Goal: Navigation & Orientation: Go to known website

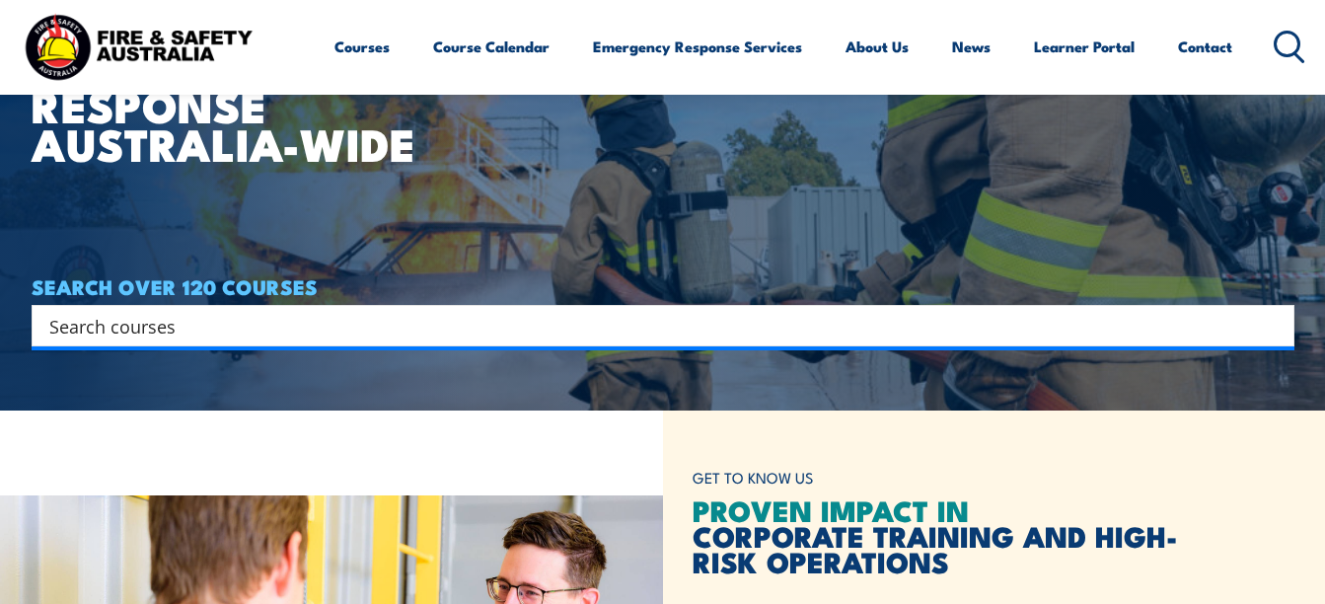
scroll to position [194, 0]
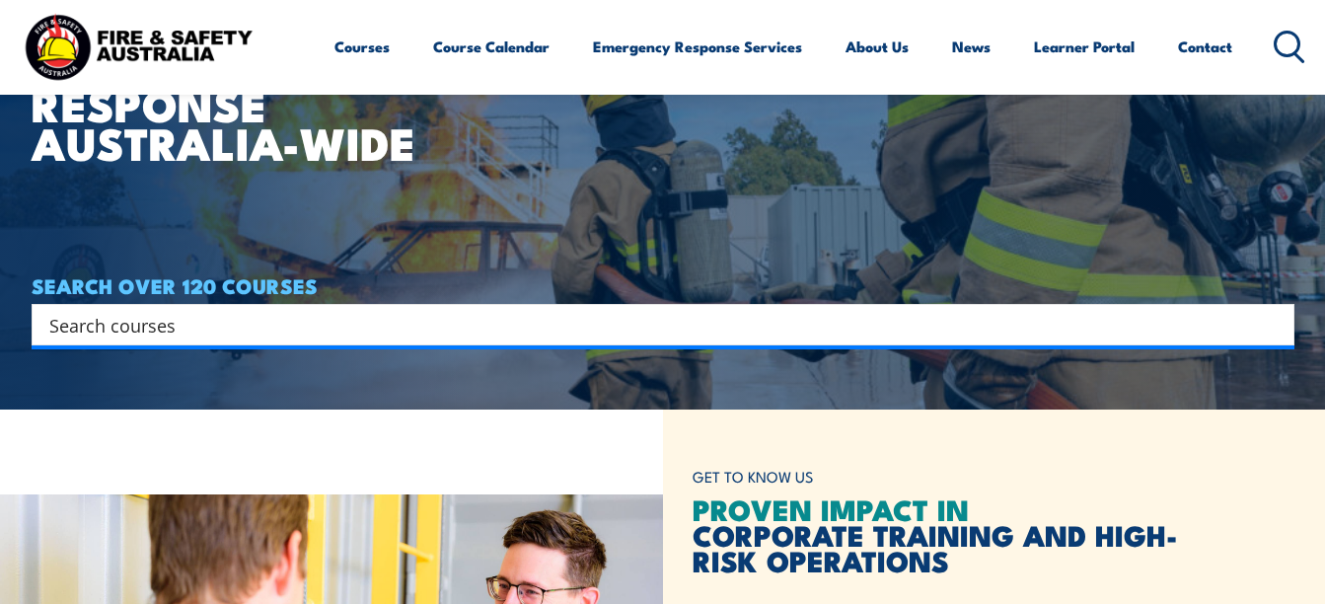
click at [371, 162] on h1 "WORKPLACE SAFETY TRAINING EMERGENCY RESPONSE AUSTRALIA-WIDE" at bounding box center [273, 40] width 482 height 243
click at [377, 329] on input "Search input" at bounding box center [649, 325] width 1201 height 30
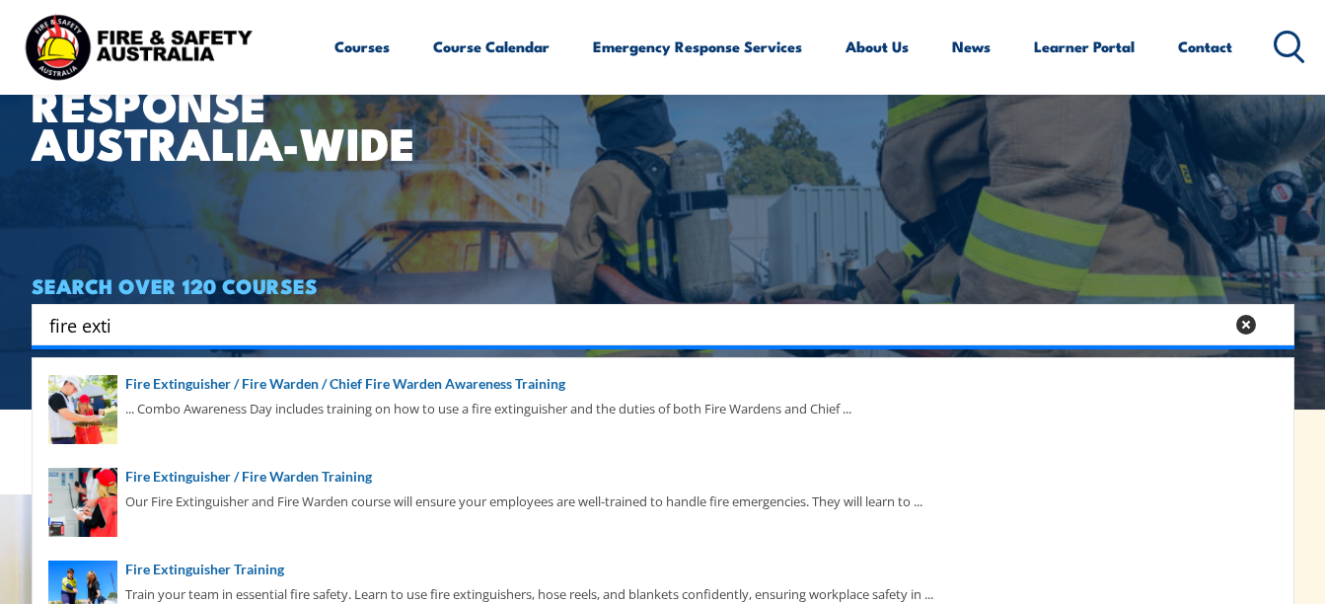
type input "fire exti"
click at [1089, 21] on div "Courses Course Calendar Emergency Response Services Services Overview Emergency…" at bounding box center [819, 47] width 971 height 78
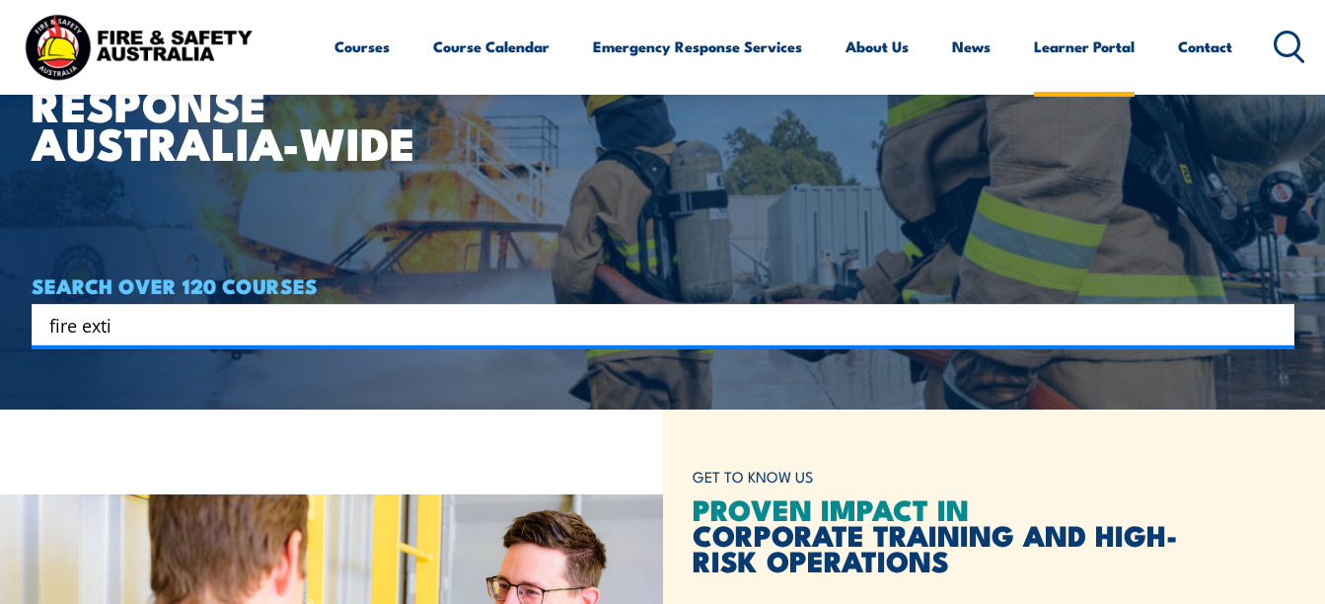
click at [1057, 66] on link "Learner Portal" at bounding box center [1084, 46] width 101 height 47
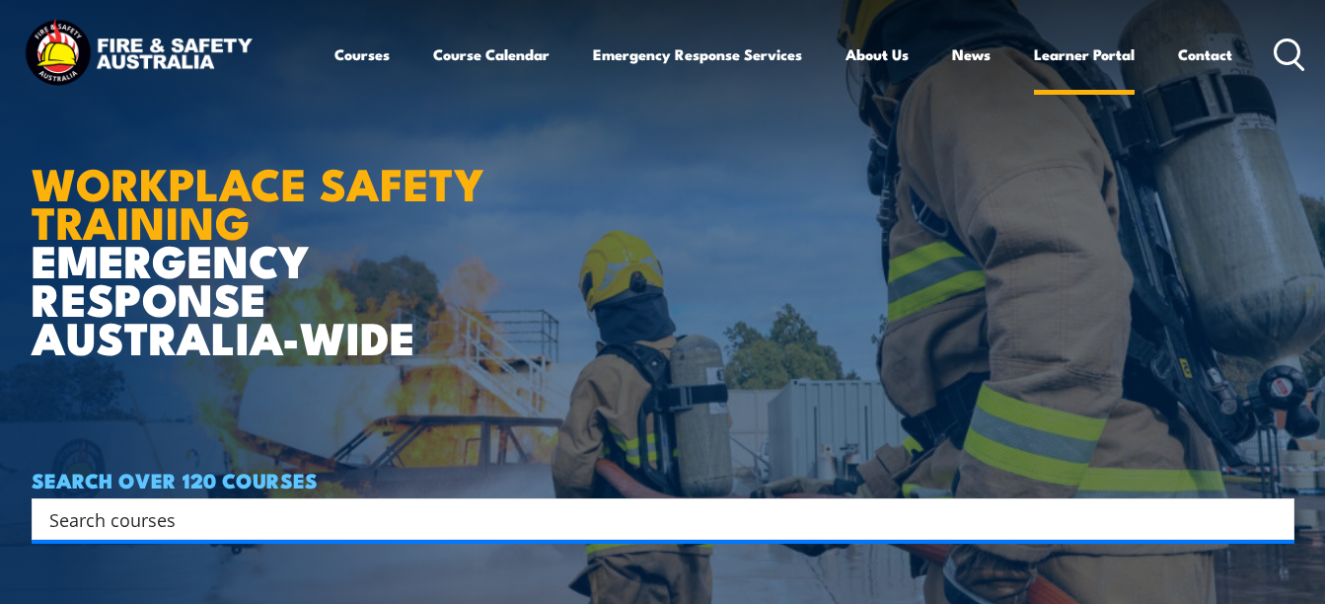
drag, startPoint x: 0, startPoint y: 0, endPoint x: 1064, endPoint y: 62, distance: 1066.0
click at [1064, 62] on link "Learner Portal" at bounding box center [1084, 54] width 101 height 47
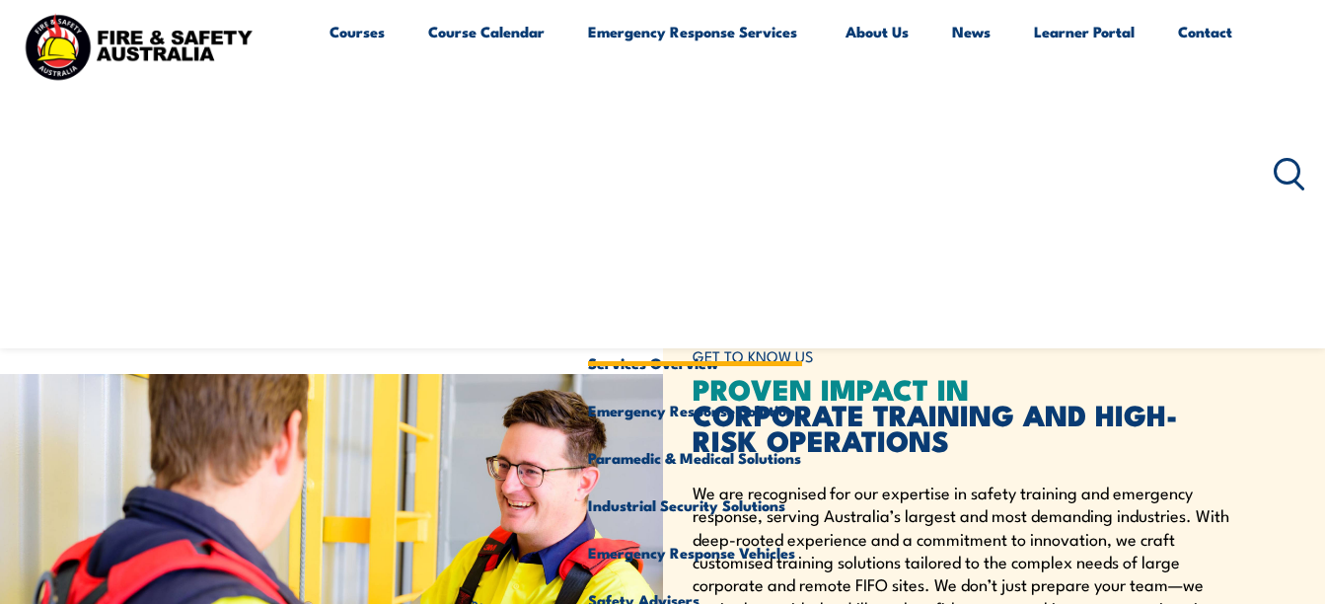
scroll to position [352, 0]
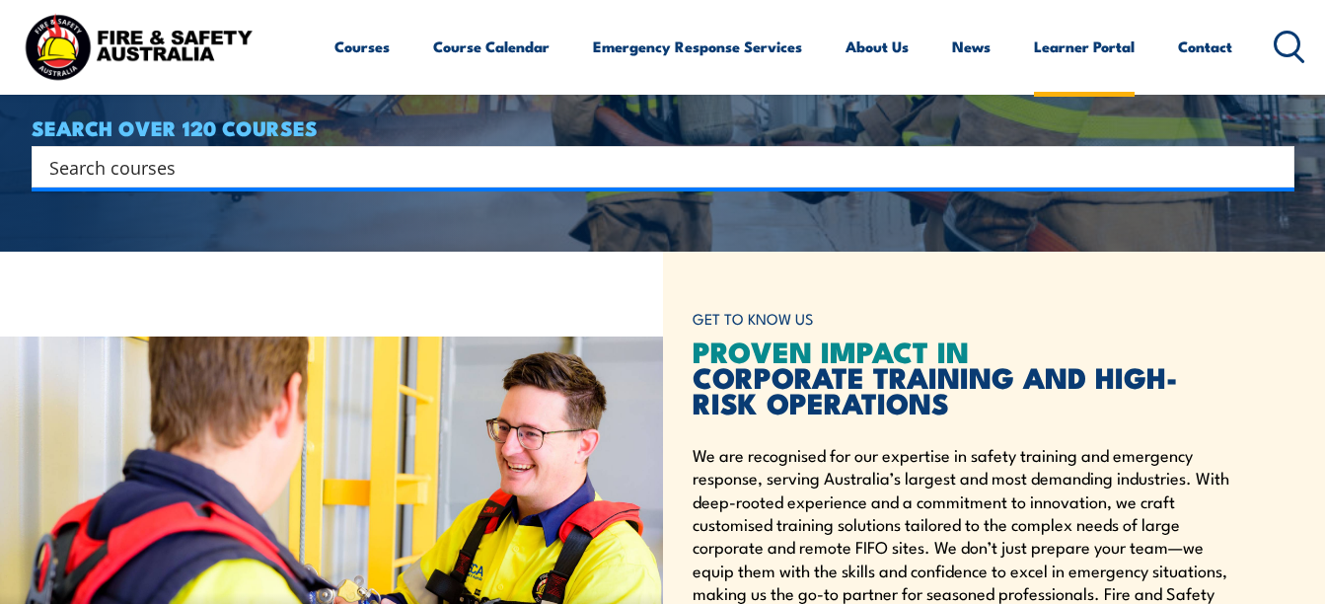
click at [1081, 68] on link "Learner Portal" at bounding box center [1084, 46] width 101 height 47
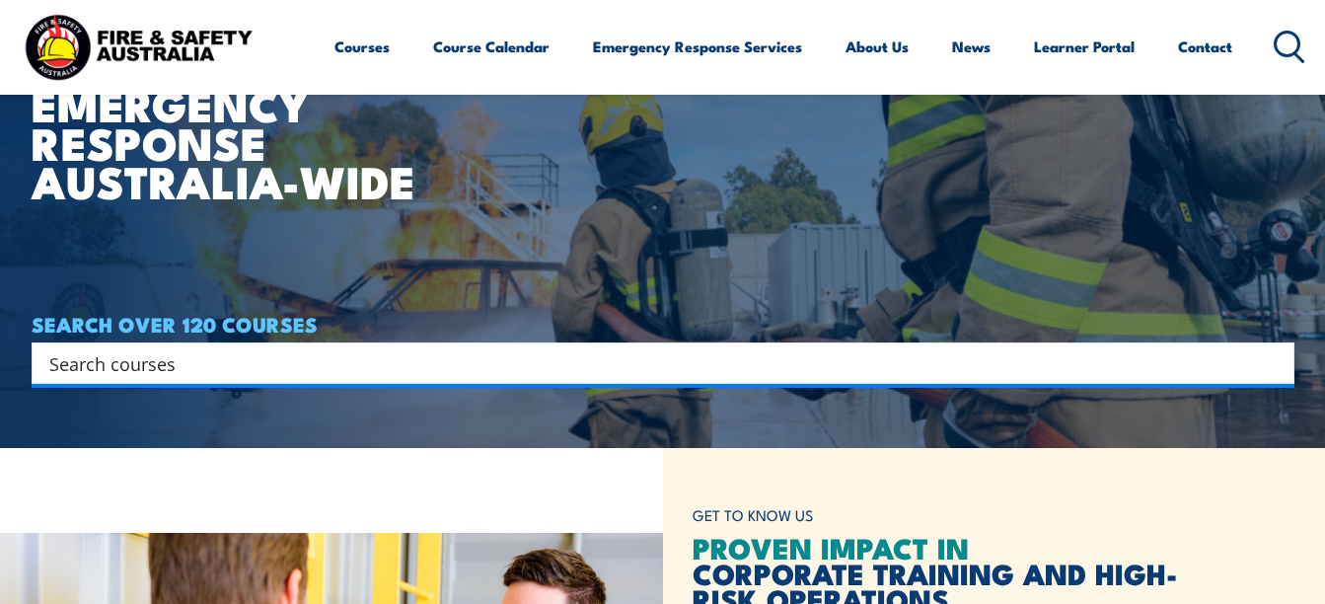
click at [147, 31] on img at bounding box center [138, 47] width 237 height 78
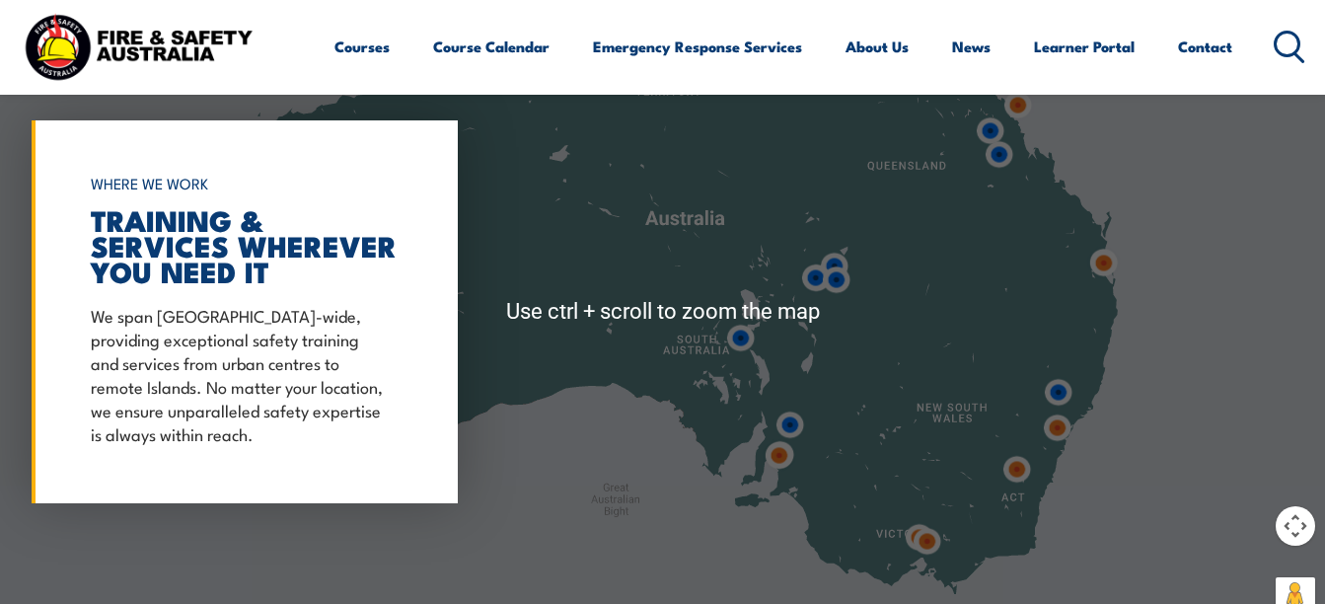
scroll to position [1391, 0]
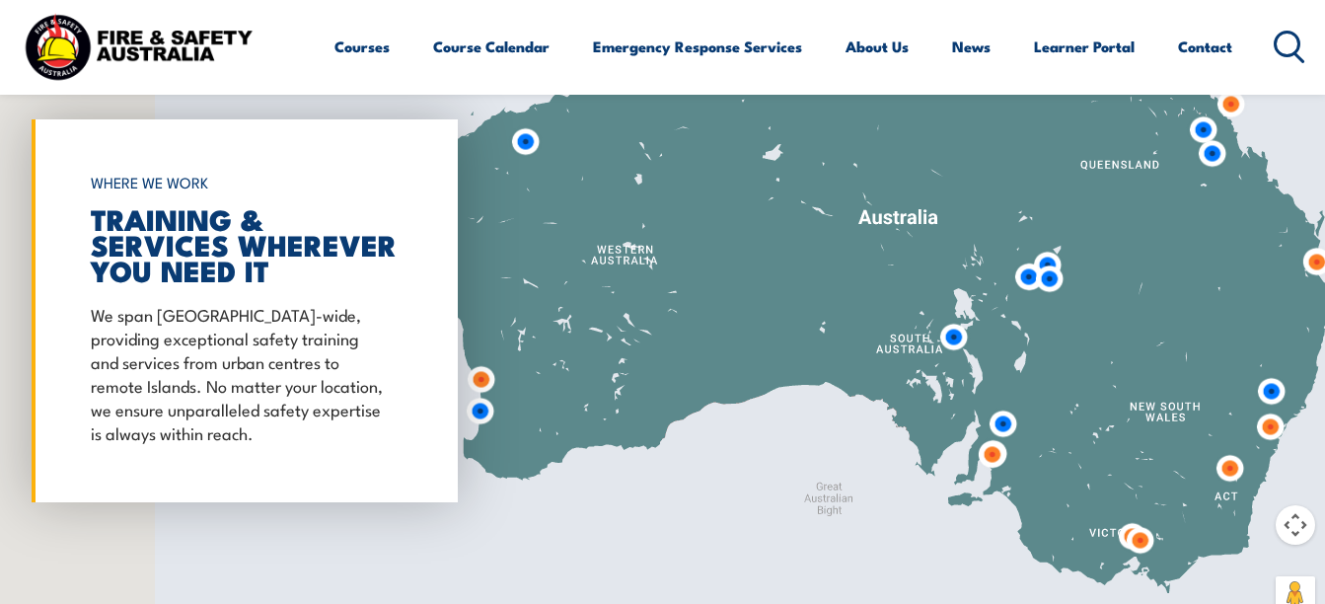
drag, startPoint x: 554, startPoint y: 399, endPoint x: 864, endPoint y: 429, distance: 311.1
click at [864, 429] on div at bounding box center [662, 310] width 1325 height 657
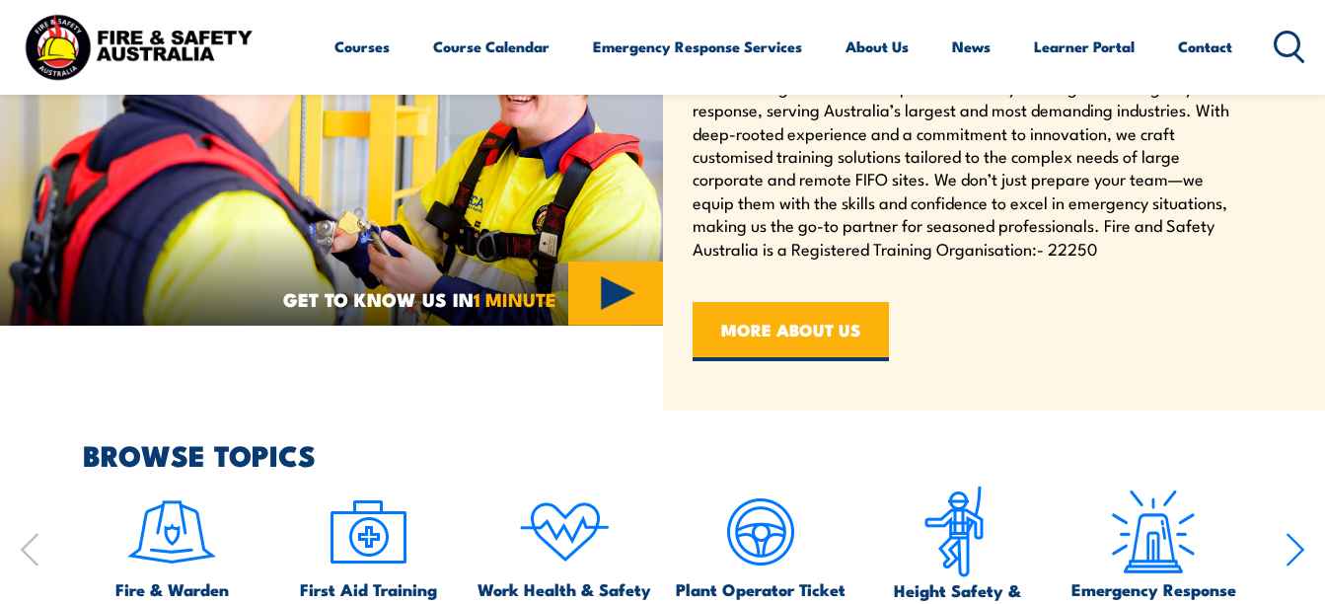
scroll to position [707, 0]
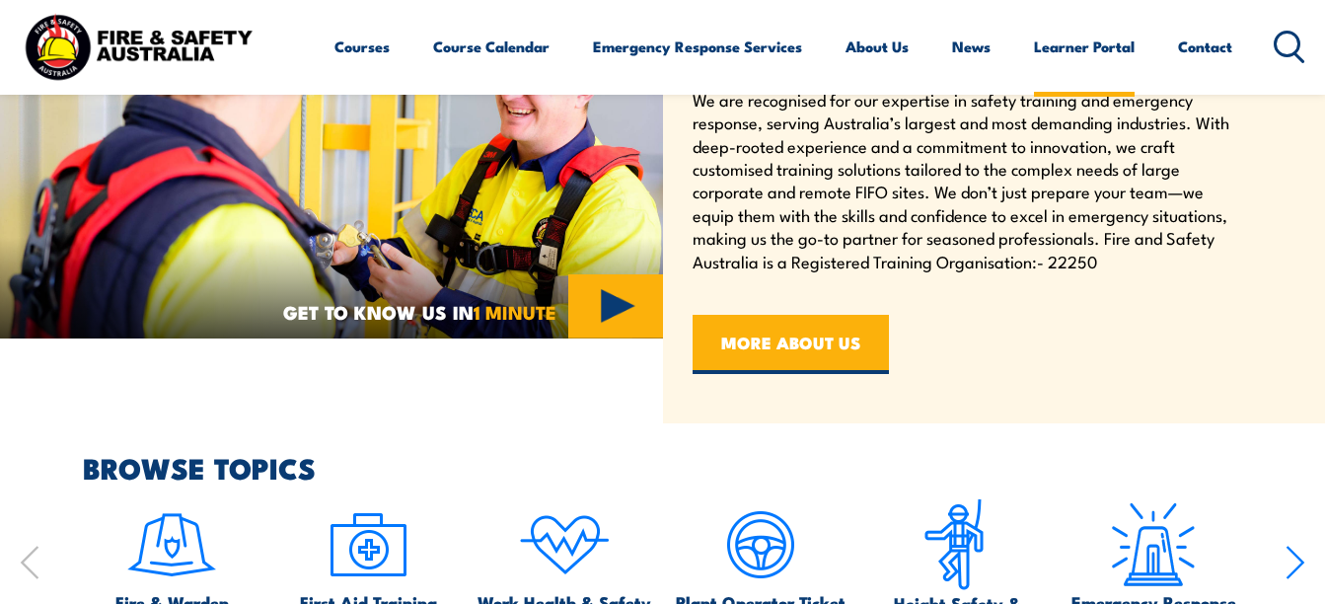
click at [1115, 45] on link "Learner Portal" at bounding box center [1084, 46] width 101 height 47
